Goal: Transaction & Acquisition: Download file/media

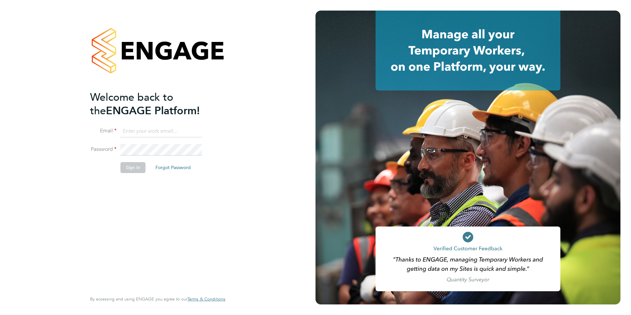
type input "creditcontrol@skilledcareers.co.uk"
click at [131, 163] on button "Sign In" at bounding box center [133, 167] width 25 height 11
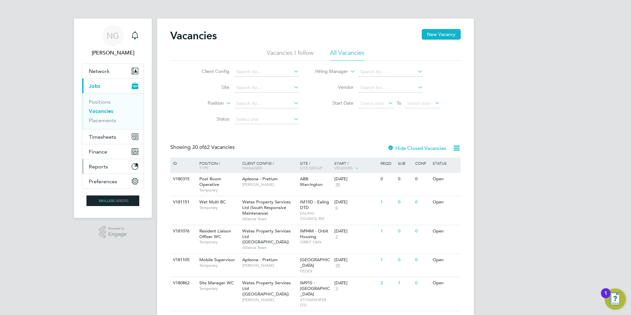
click at [92, 166] on span "Reports" at bounding box center [98, 166] width 19 height 6
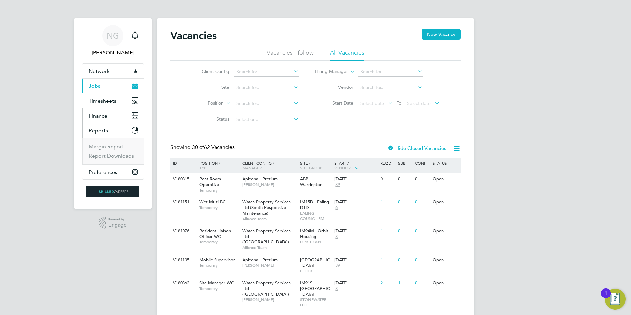
click at [103, 115] on span "Finance" at bounding box center [98, 116] width 18 height 6
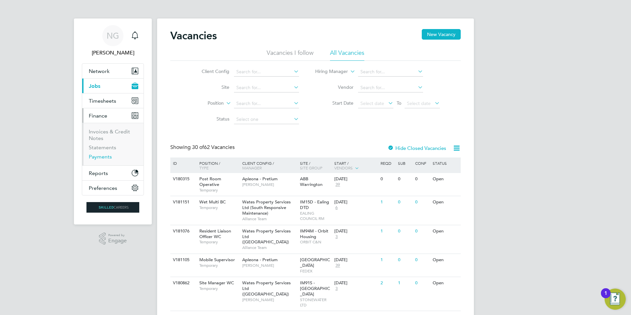
click at [100, 158] on link "Payments" at bounding box center [100, 157] width 23 height 6
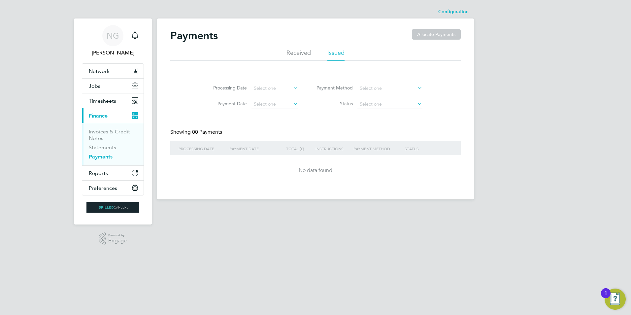
click at [338, 54] on li "Issued" at bounding box center [336, 55] width 17 height 12
click at [108, 149] on link "Statements" at bounding box center [102, 147] width 27 height 6
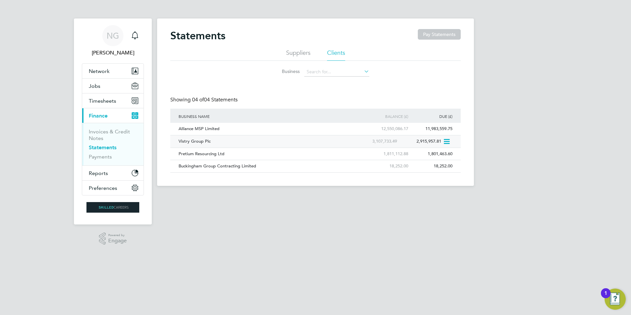
click at [199, 140] on div "Vistry Group Plc" at bounding box center [266, 141] width 178 height 12
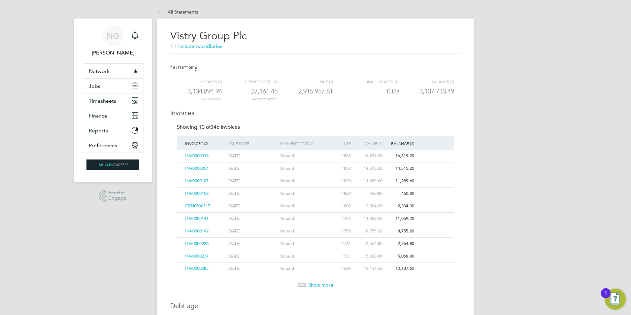
click at [325, 283] on span "Show more" at bounding box center [320, 285] width 25 height 6
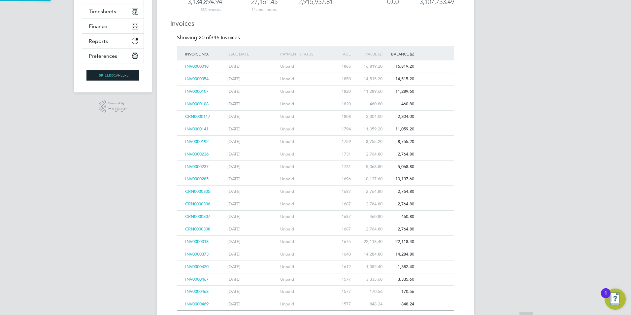
scroll to position [174, 0]
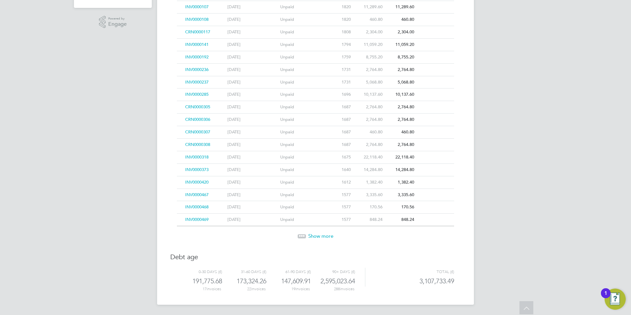
click at [320, 235] on span "Show more" at bounding box center [320, 236] width 25 height 6
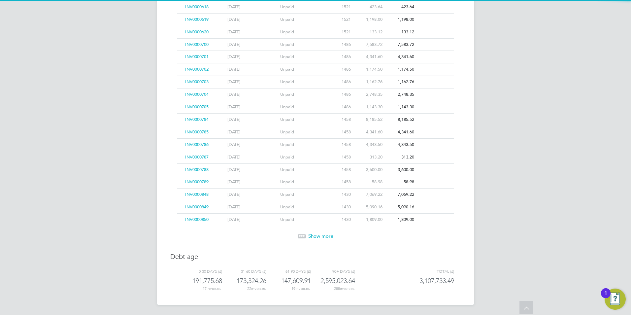
click at [320, 235] on span "Show more" at bounding box center [320, 236] width 25 height 6
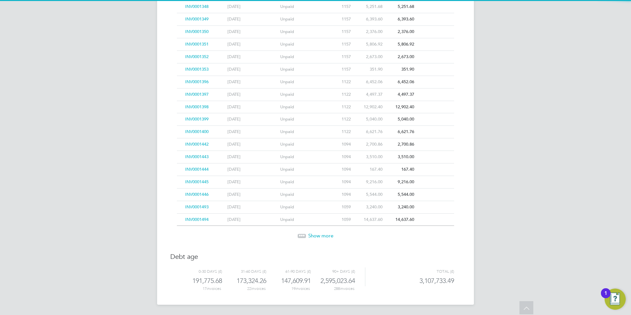
click at [320, 235] on span "Show more" at bounding box center [320, 235] width 25 height 6
click at [320, 235] on span "Show more" at bounding box center [320, 236] width 25 height 6
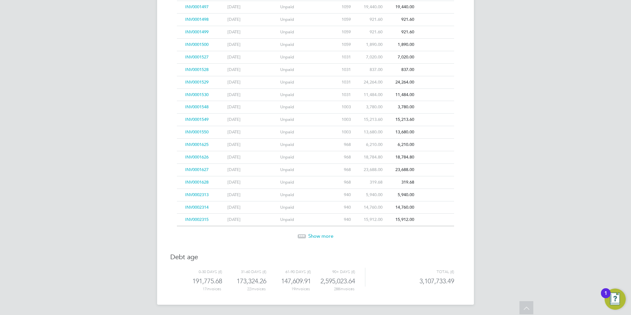
click at [320, 235] on span "Show more" at bounding box center [320, 236] width 25 height 6
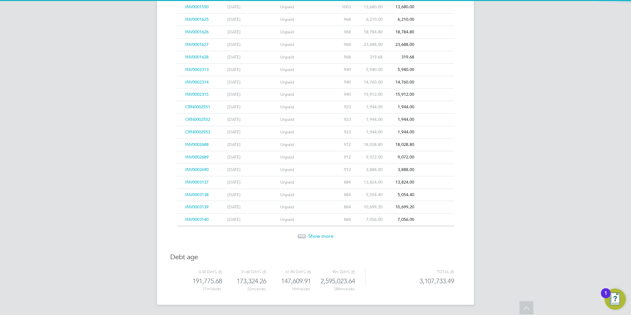
click at [321, 235] on span "Show more" at bounding box center [320, 236] width 25 height 6
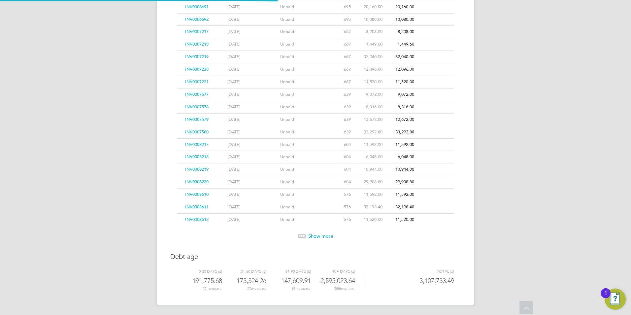
click at [321, 235] on span "Show more" at bounding box center [320, 236] width 25 height 6
click at [322, 235] on span "Show more" at bounding box center [320, 236] width 25 height 6
click at [322, 235] on span "Show more" at bounding box center [320, 235] width 25 height 6
click at [322, 235] on span "Show more" at bounding box center [320, 236] width 25 height 6
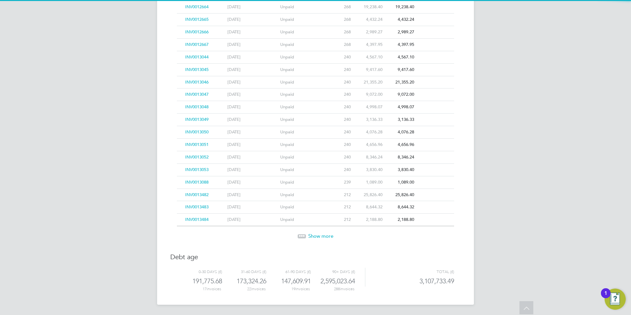
click at [322, 235] on span "Show more" at bounding box center [320, 236] width 25 height 6
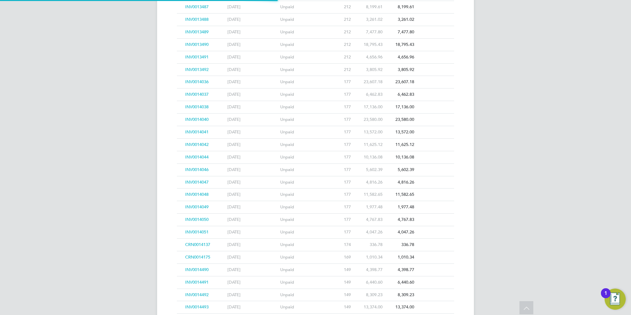
scroll to position [3177, 0]
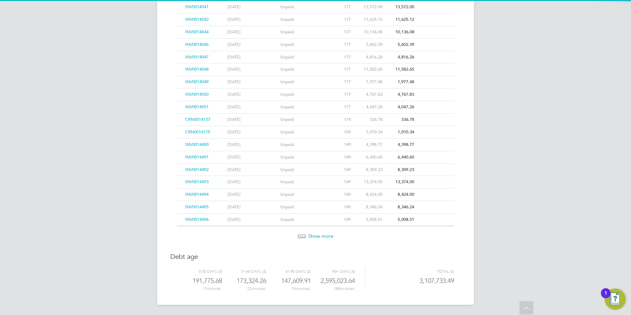
click at [322, 235] on span "Show more" at bounding box center [320, 236] width 25 height 6
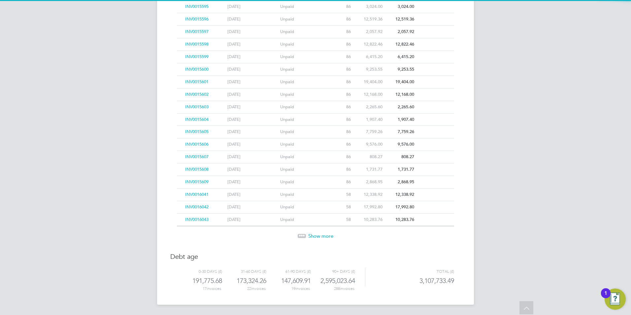
click at [322, 235] on span "Show more" at bounding box center [320, 236] width 25 height 6
click at [322, 235] on span "Show more" at bounding box center [320, 235] width 25 height 6
click at [322, 235] on span "Show more" at bounding box center [320, 236] width 25 height 6
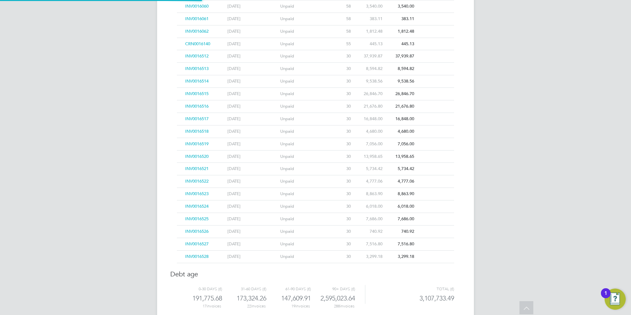
scroll to position [4234, 0]
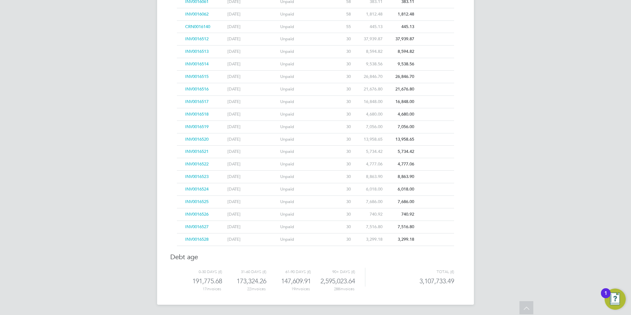
click at [322, 235] on div "Unpaid" at bounding box center [305, 239] width 53 height 12
click at [202, 226] on span "INV0016527" at bounding box center [196, 227] width 23 height 6
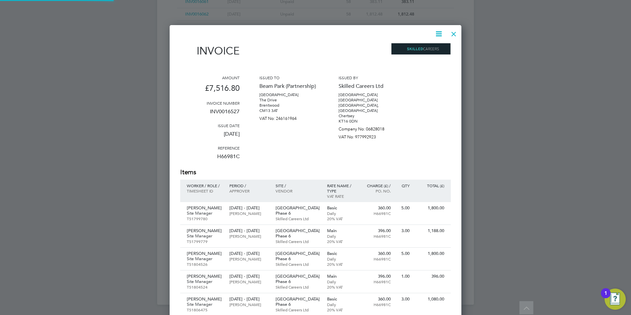
scroll to position [428, 292]
click at [436, 32] on icon at bounding box center [439, 34] width 8 height 8
click at [424, 49] on li "Download Invoice" at bounding box center [419, 49] width 46 height 9
click at [439, 34] on icon at bounding box center [439, 34] width 8 height 8
click at [427, 50] on li "Download Invoice" at bounding box center [419, 49] width 46 height 9
